Goal: Information Seeking & Learning: Learn about a topic

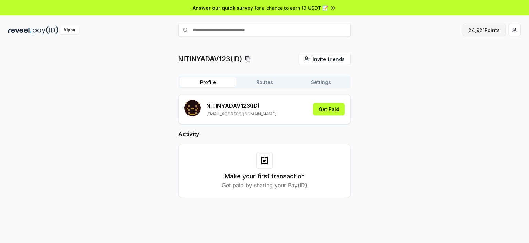
click at [478, 32] on button "24,921 Points" at bounding box center [483, 30] width 43 height 12
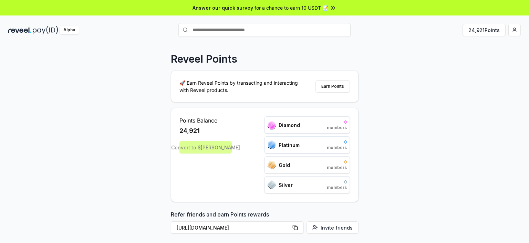
click at [384, 83] on div "Reveel Points 🚀 Earn Reveel Points by transacting and interacting with Reveel p…" at bounding box center [264, 151] width 529 height 224
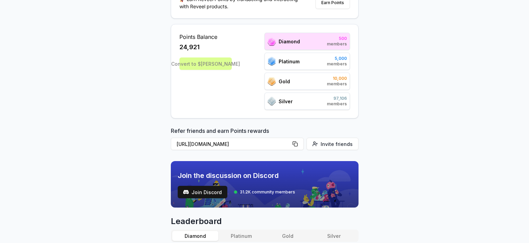
scroll to position [34, 0]
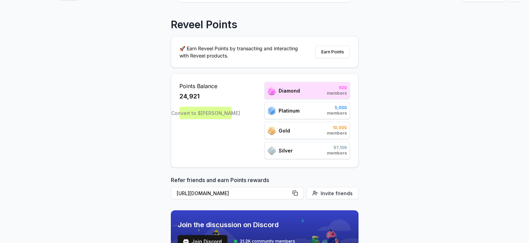
click at [291, 114] on div "Platinum" at bounding box center [284, 110] width 32 height 9
click at [286, 127] on span "Gold" at bounding box center [284, 130] width 11 height 7
click at [280, 147] on span "Silver" at bounding box center [286, 150] width 14 height 7
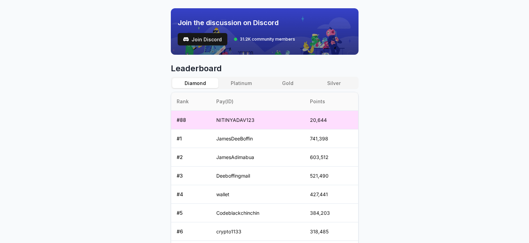
scroll to position [241, 0]
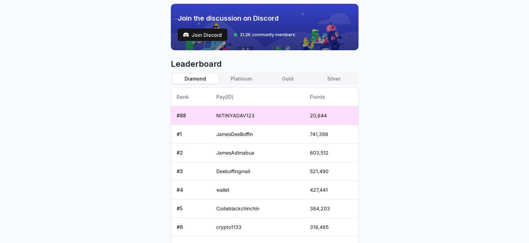
click at [241, 81] on button "Platinum" at bounding box center [241, 79] width 46 height 10
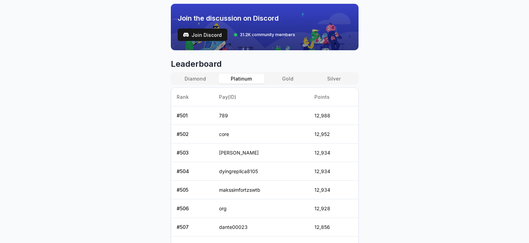
click at [279, 81] on button "Gold" at bounding box center [287, 79] width 46 height 10
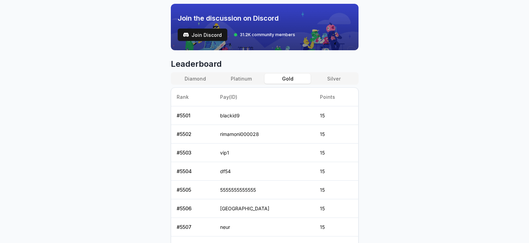
click at [332, 84] on div "Diamond Platinum Gold Silver Rank Pay(ID) Points # 5501 blackid9 15 # 5502 rima…" at bounding box center [265, 182] width 188 height 220
click at [332, 81] on button "Silver" at bounding box center [334, 79] width 46 height 10
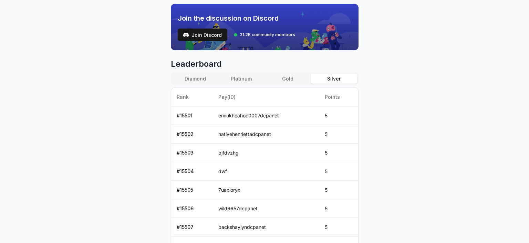
click at [283, 76] on button "Gold" at bounding box center [287, 79] width 46 height 10
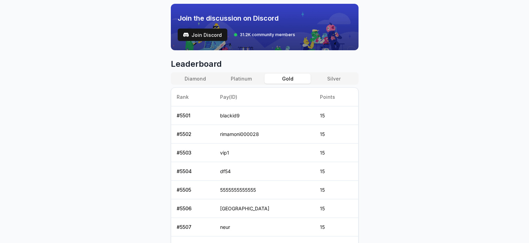
click at [241, 81] on button "Platinum" at bounding box center [241, 79] width 46 height 10
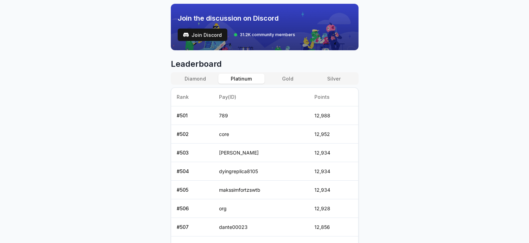
click at [191, 81] on button "Diamond" at bounding box center [195, 79] width 46 height 10
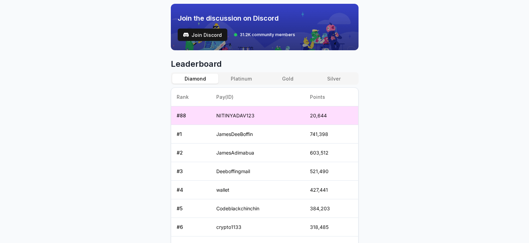
click at [404, 144] on body "Answer our quick survey for a chance to earn 10 USDT 📝 Alpha 24,921 Points Reve…" at bounding box center [264, 121] width 529 height 243
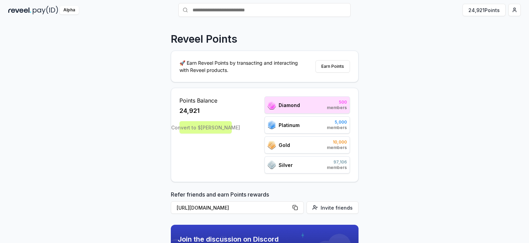
scroll to position [0, 0]
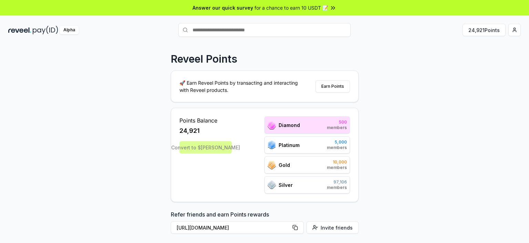
click at [390, 97] on div "Reveel Points 🚀 Earn Reveel Points by transacting and interacting with Reveel p…" at bounding box center [264, 151] width 529 height 224
